Goal: Find specific page/section: Find specific page/section

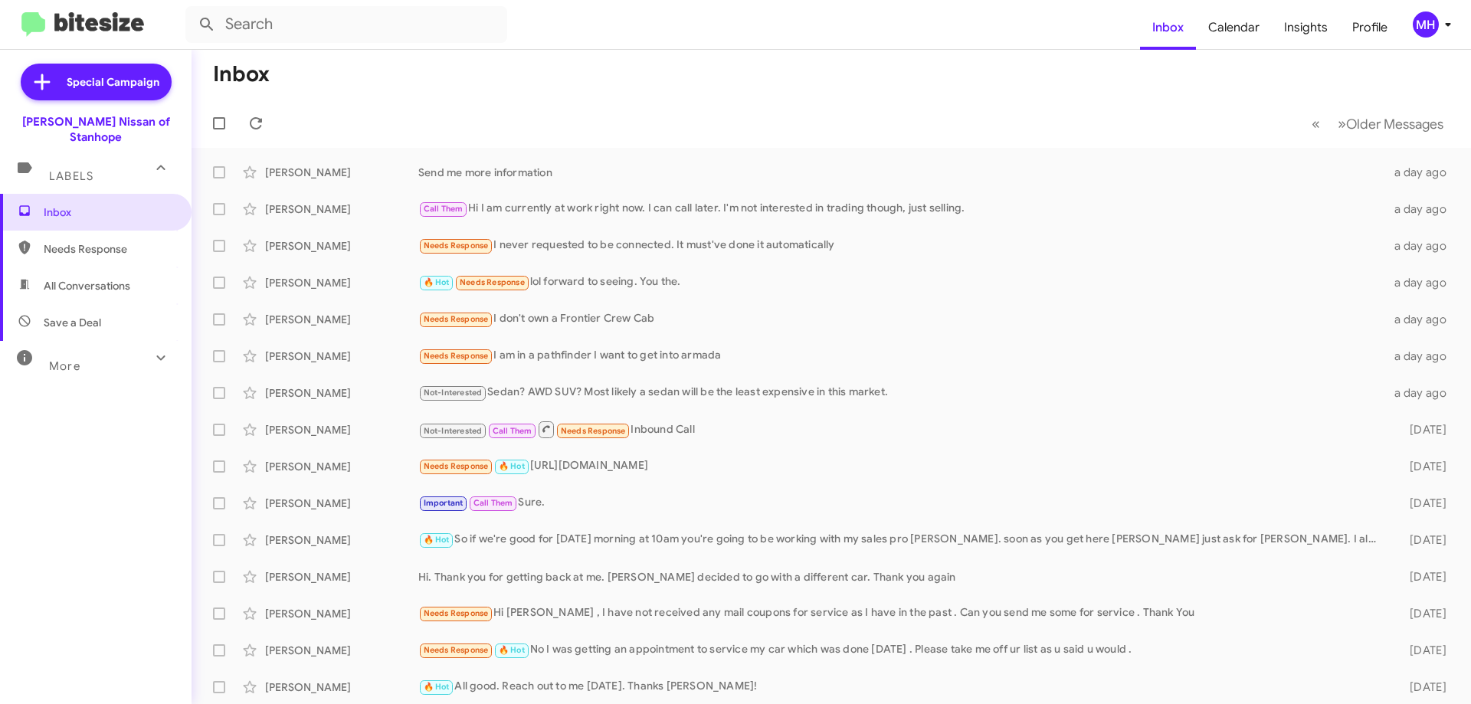
click at [120, 241] on span "Needs Response" at bounding box center [109, 248] width 130 height 15
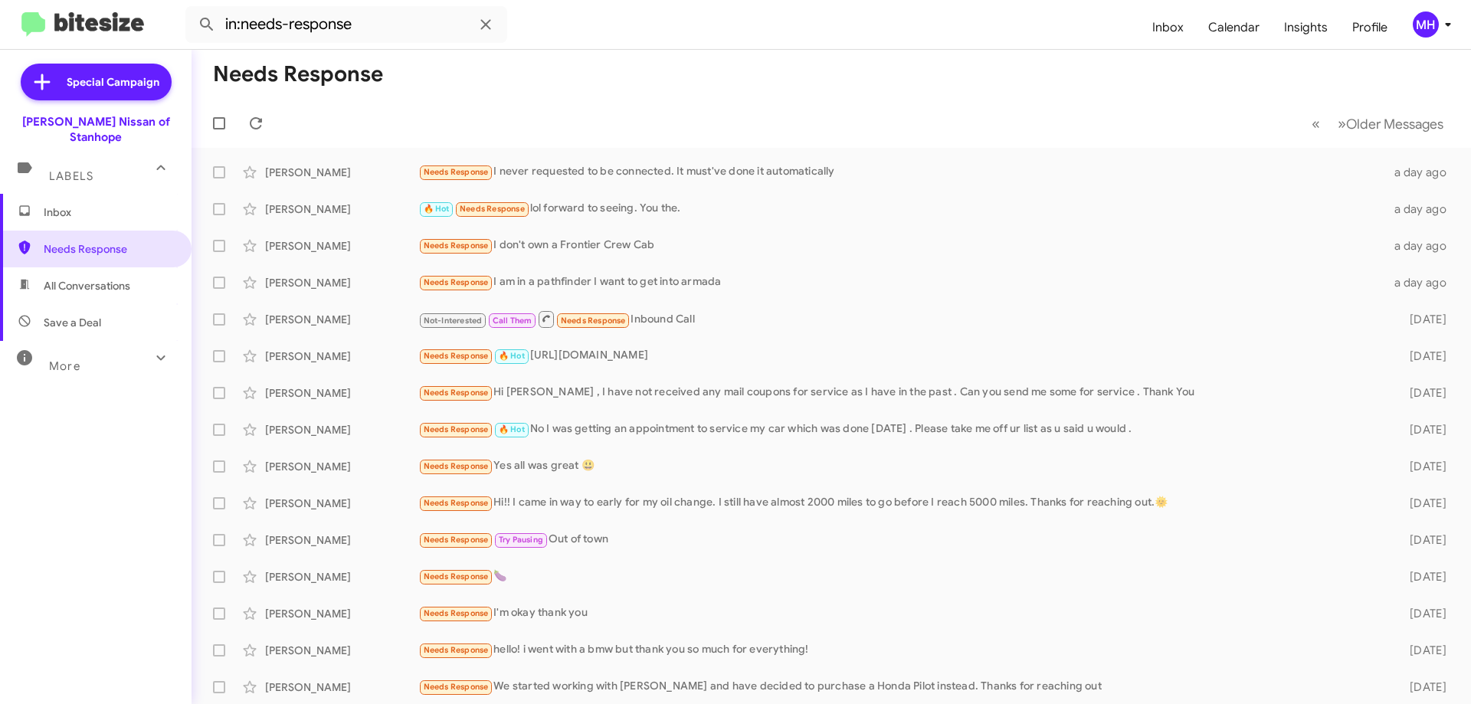
click at [88, 278] on span "All Conversations" at bounding box center [87, 285] width 87 height 15
type input "in:all-conversations"
